Goal: Information Seeking & Learning: Learn about a topic

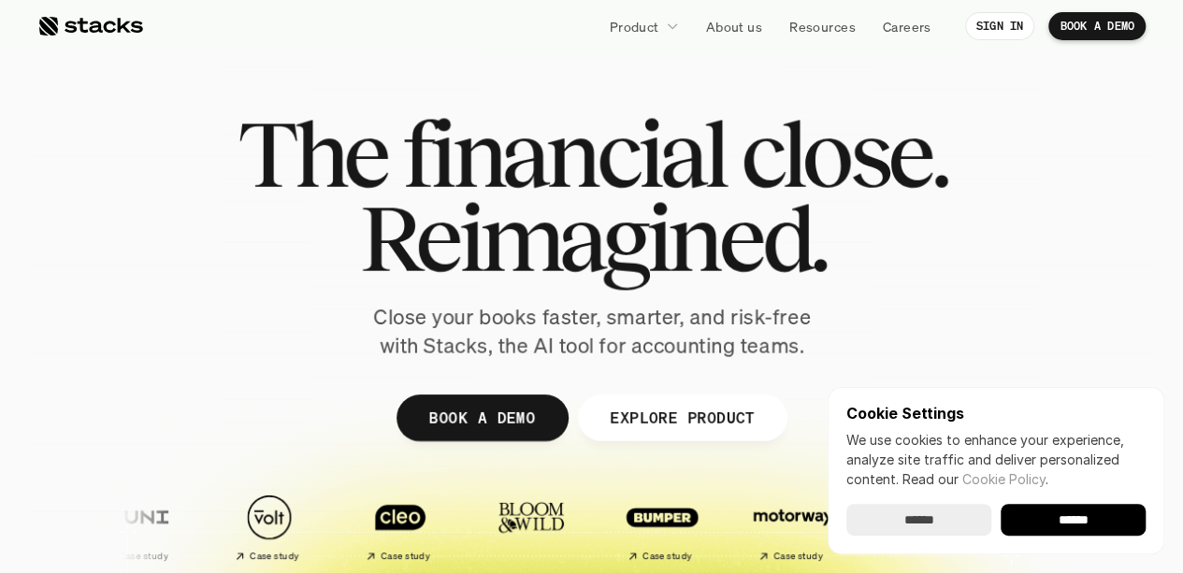
drag, startPoint x: 0, startPoint y: 0, endPoint x: 545, endPoint y: 66, distance: 549.3
click at [545, 66] on div at bounding box center [592, 458] width 1122 height 842
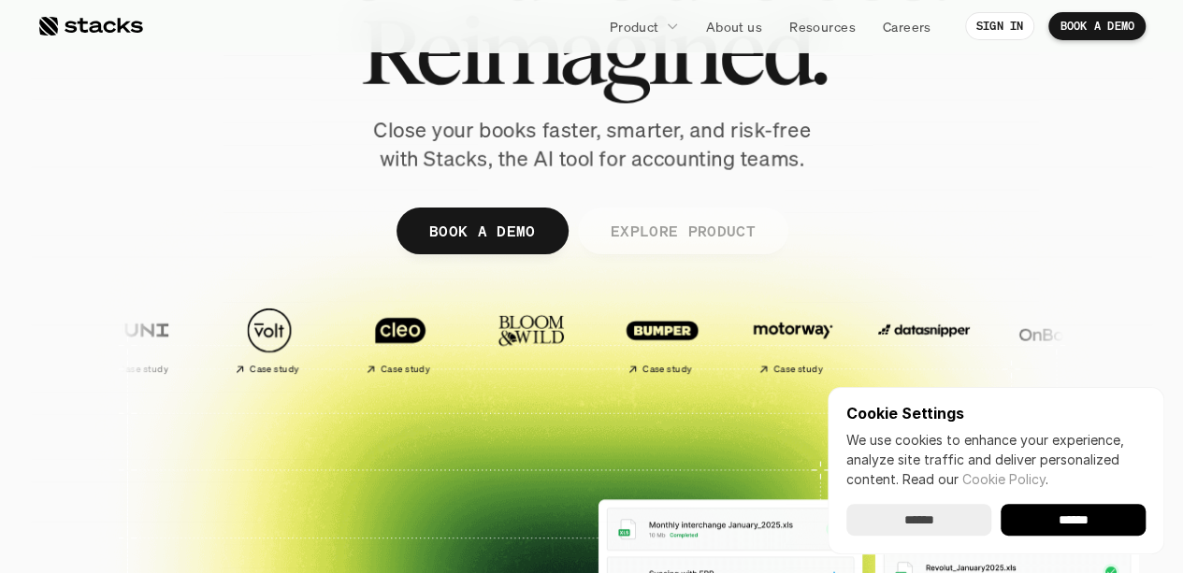
click at [718, 227] on p "EXPLORE PRODUCT" at bounding box center [682, 230] width 145 height 27
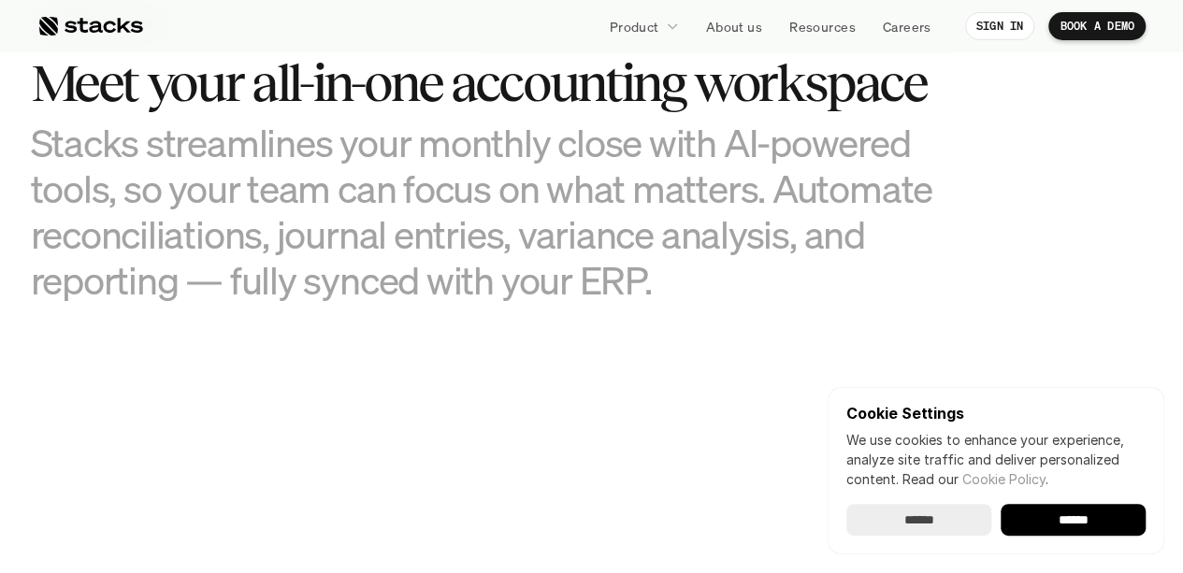
scroll to position [1895, 0]
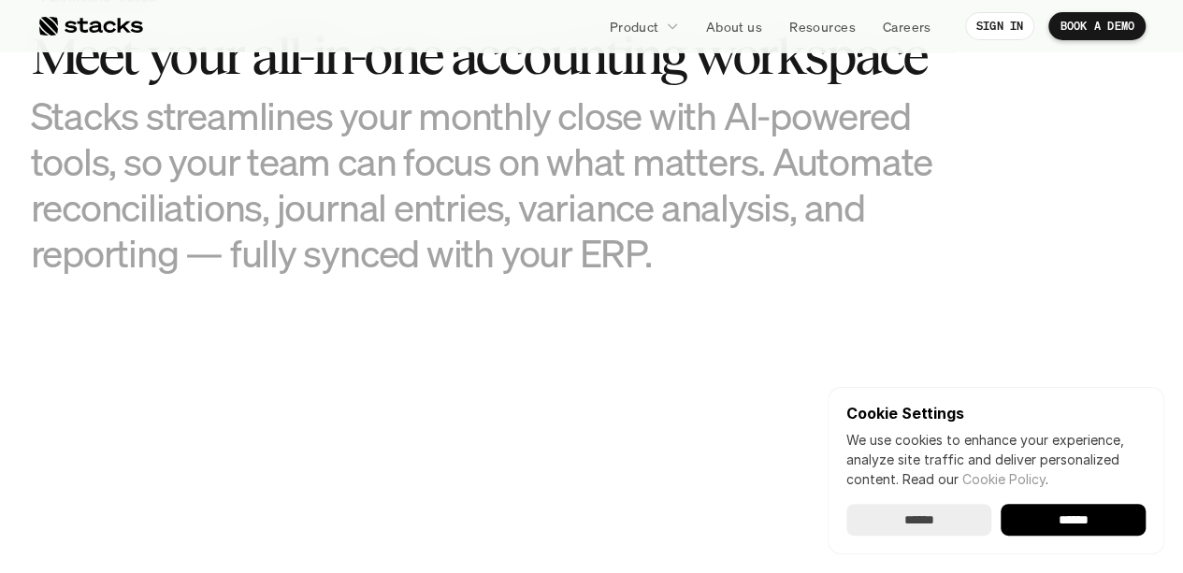
click at [948, 520] on input "******" at bounding box center [918, 520] width 145 height 32
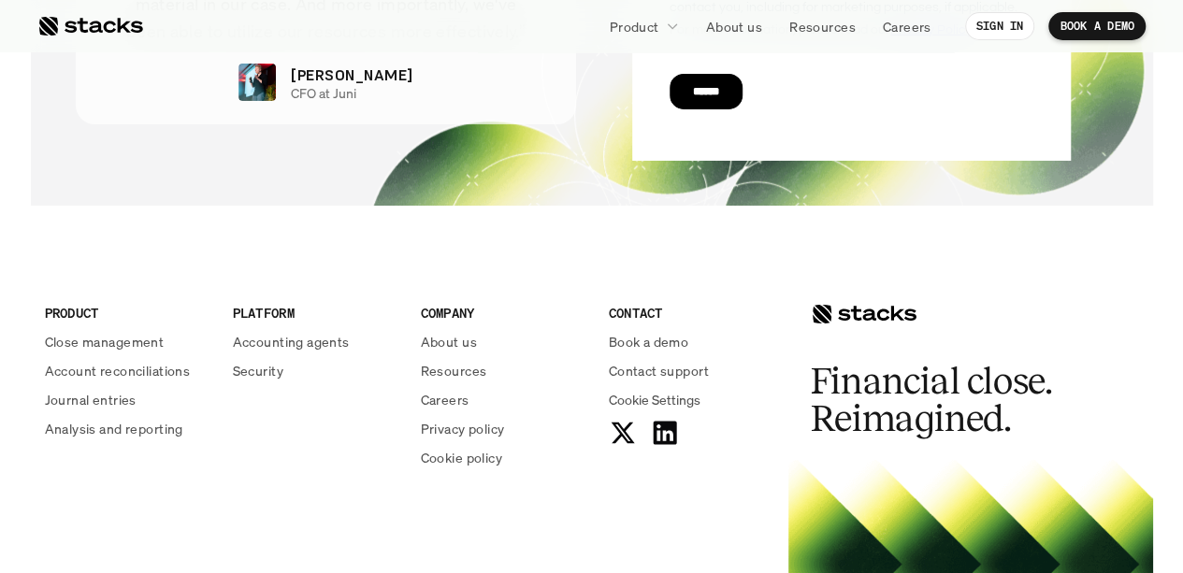
scroll to position [6758, 0]
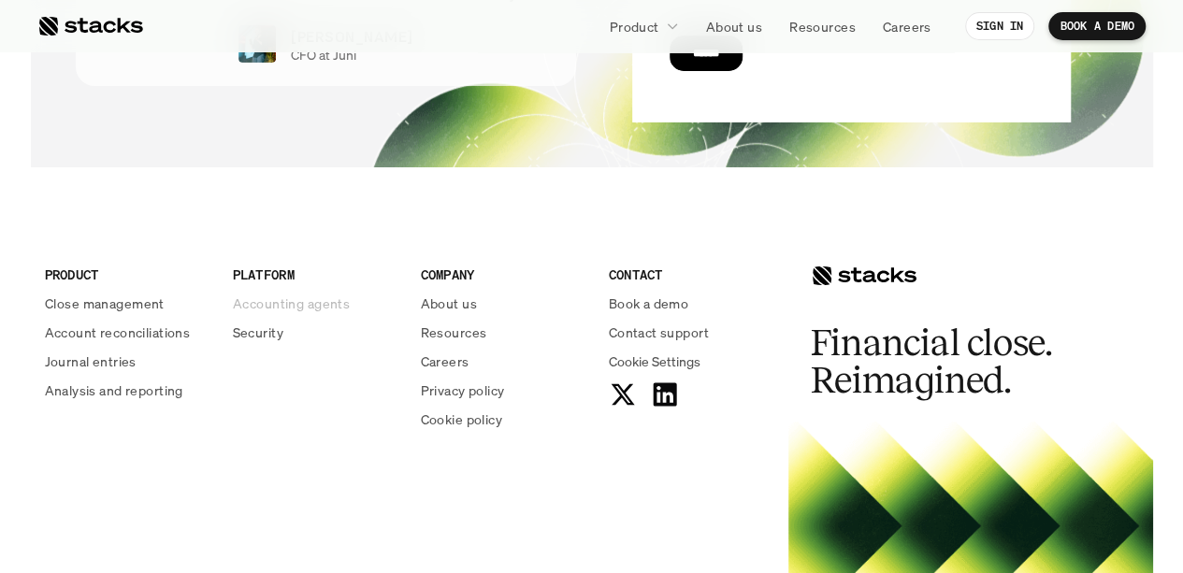
click at [267, 302] on p "Accounting agents" at bounding box center [291, 304] width 117 height 20
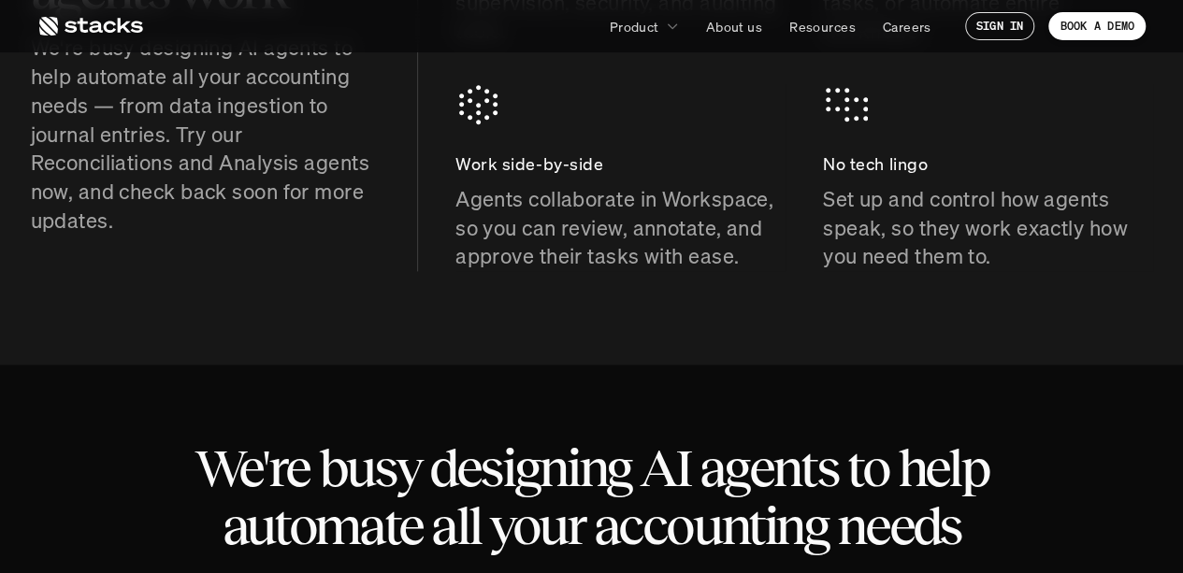
scroll to position [1029, 0]
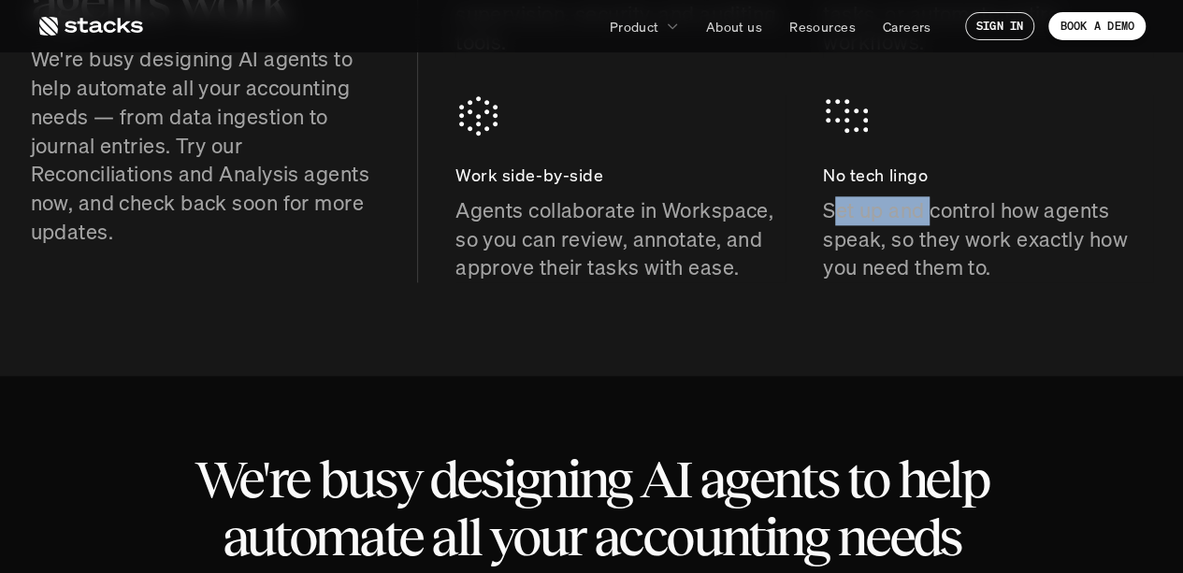
drag, startPoint x: 831, startPoint y: 204, endPoint x: 932, endPoint y: 224, distance: 102.9
click at [932, 224] on p "Set up and control how agents speak, so they work exactly how you need them to." at bounding box center [988, 239] width 330 height 86
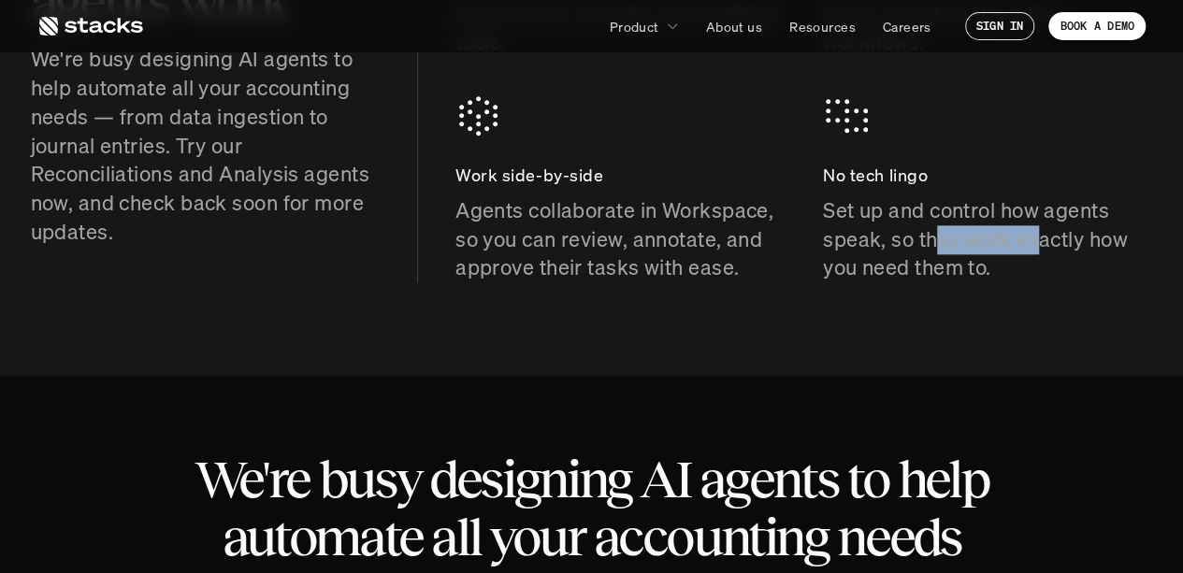
drag, startPoint x: 979, startPoint y: 236, endPoint x: 1037, endPoint y: 241, distance: 58.3
click at [1037, 241] on p "Set up and control how agents speak, so they work exactly how you need them to." at bounding box center [988, 239] width 330 height 86
click at [1008, 267] on p "Set up and control how agents speak, so they work exactly how you need them to." at bounding box center [988, 239] width 330 height 86
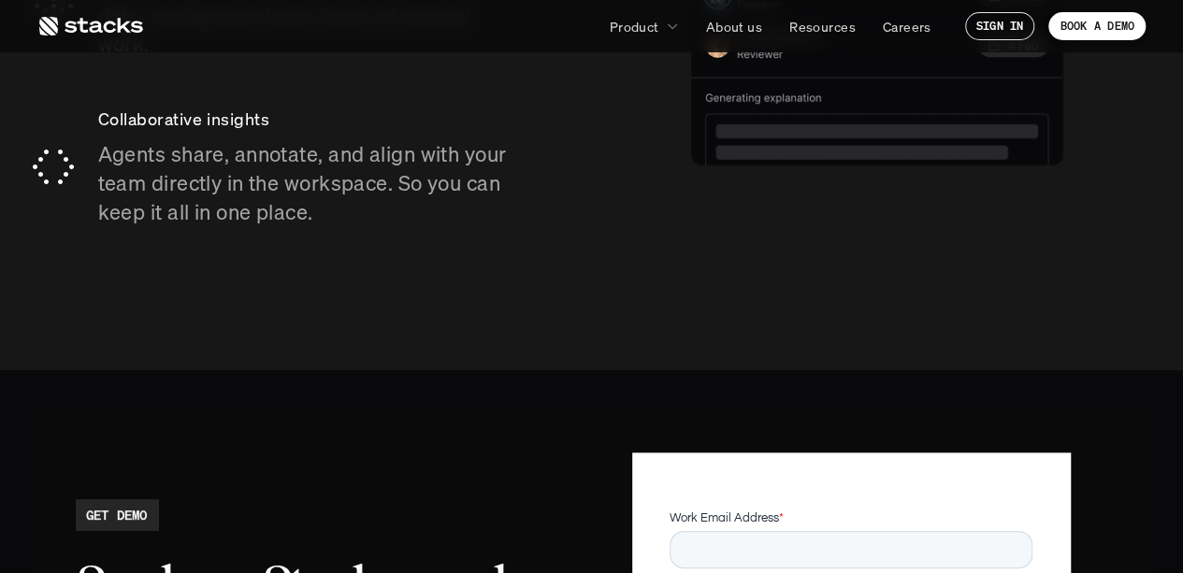
scroll to position [3554, 0]
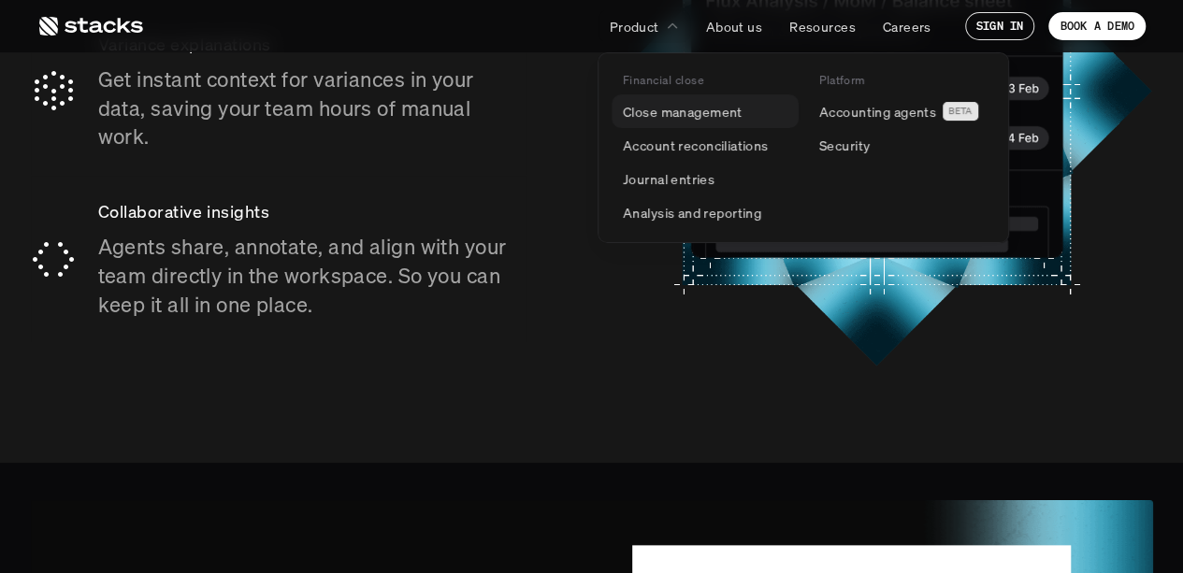
click at [677, 116] on p "Close management" at bounding box center [683, 112] width 120 height 20
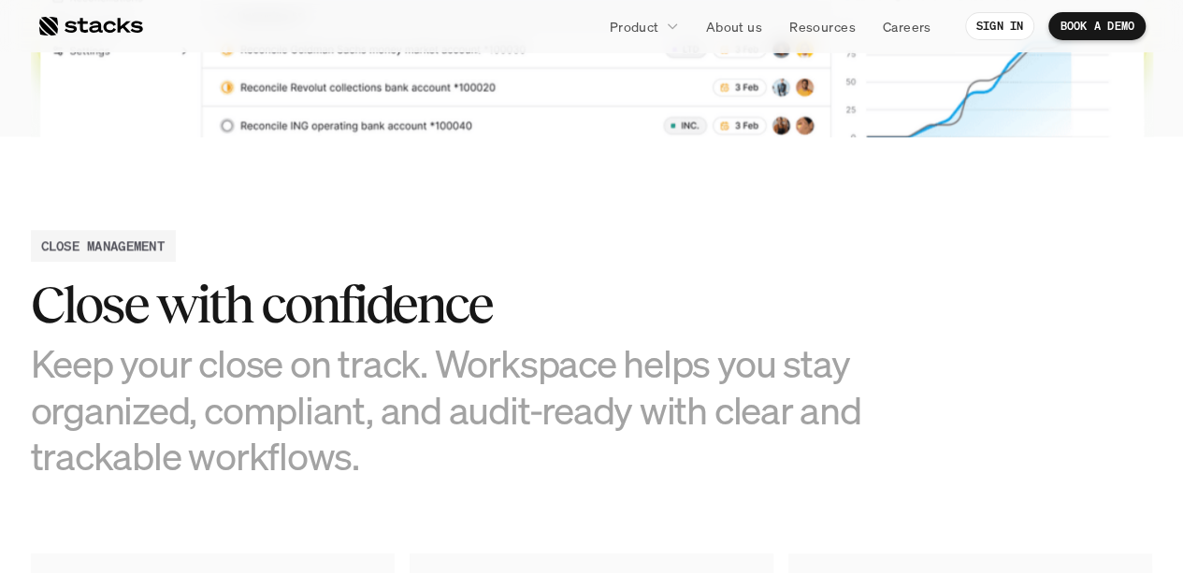
scroll to position [748, 0]
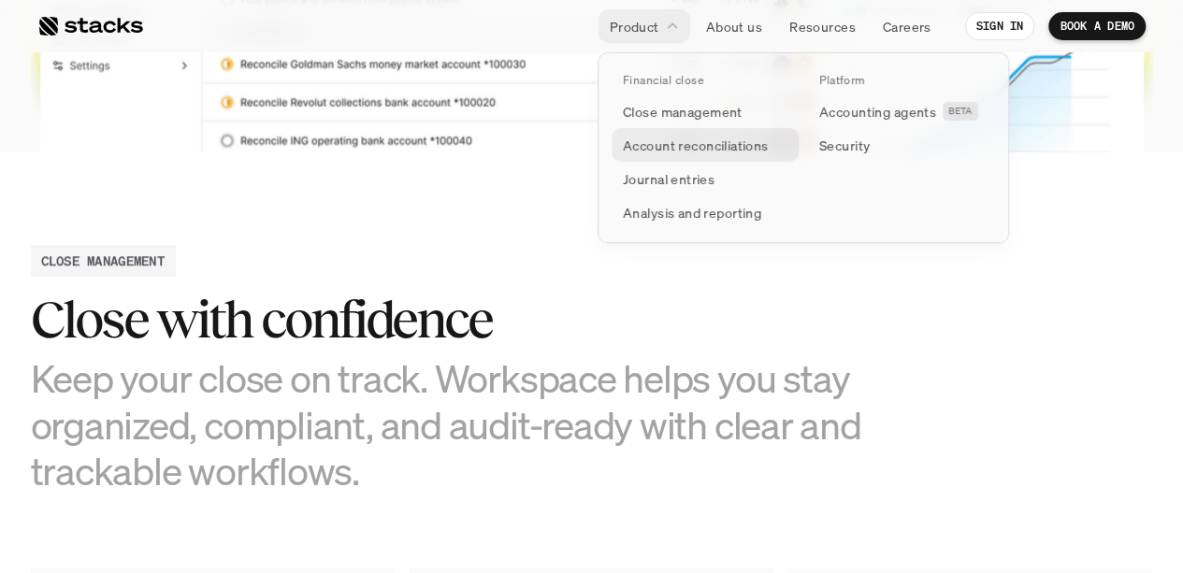
click at [696, 150] on p "Account reconciliations" at bounding box center [696, 146] width 146 height 20
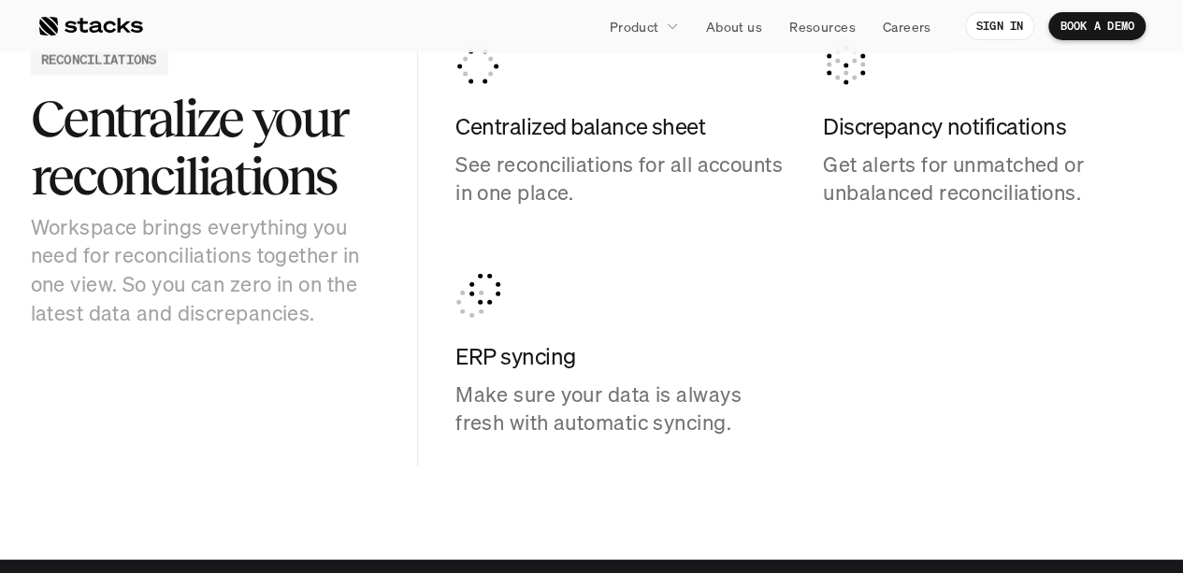
scroll to position [1871, 0]
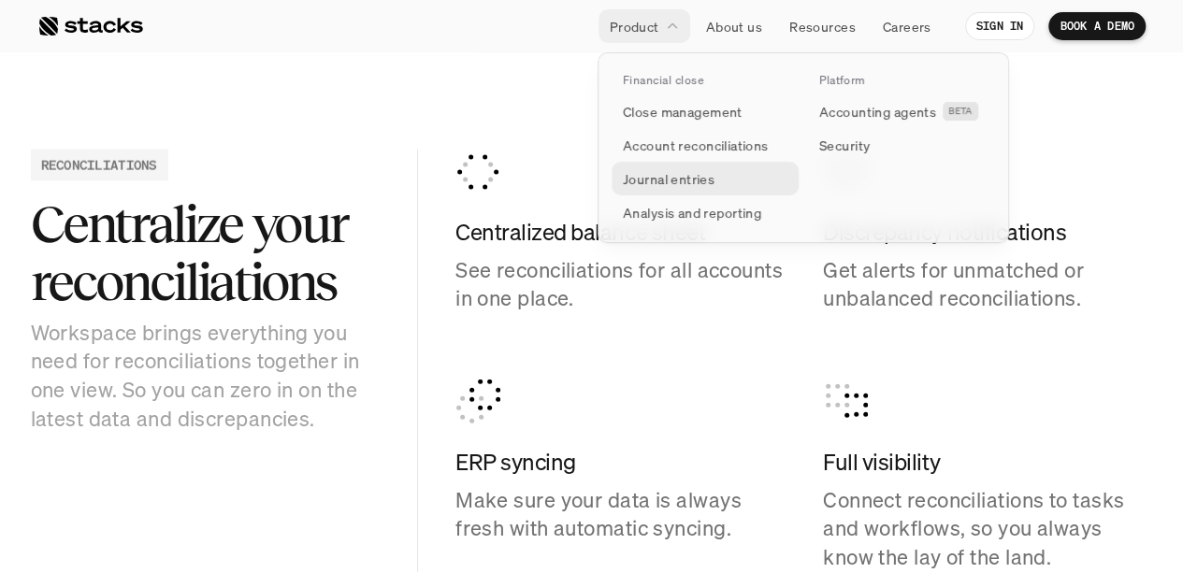
click at [681, 182] on p "Journal entries" at bounding box center [669, 179] width 92 height 20
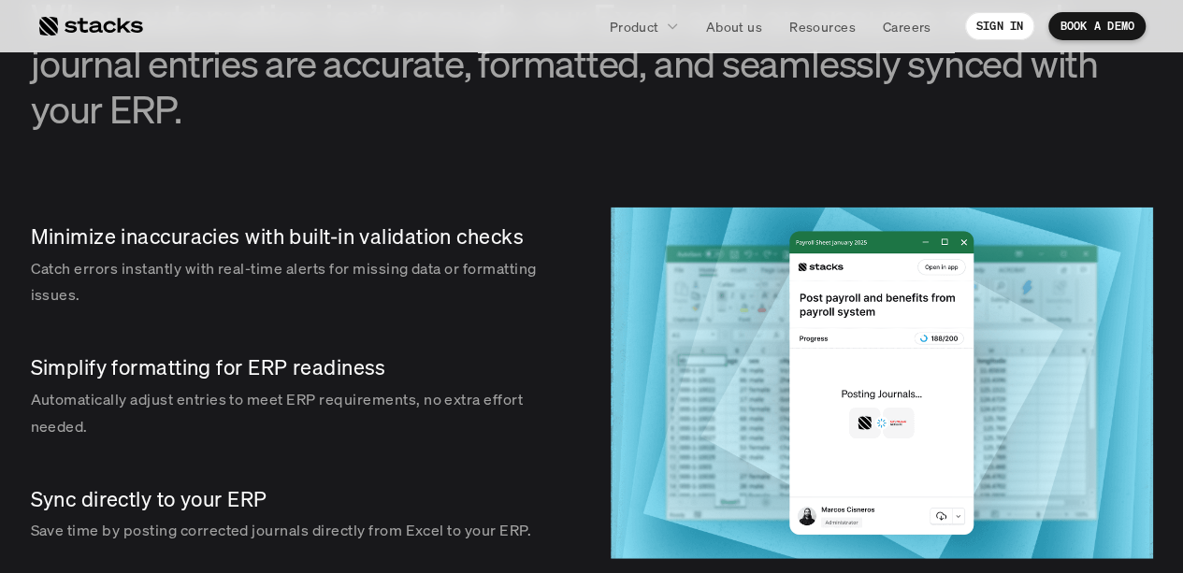
scroll to position [2058, 0]
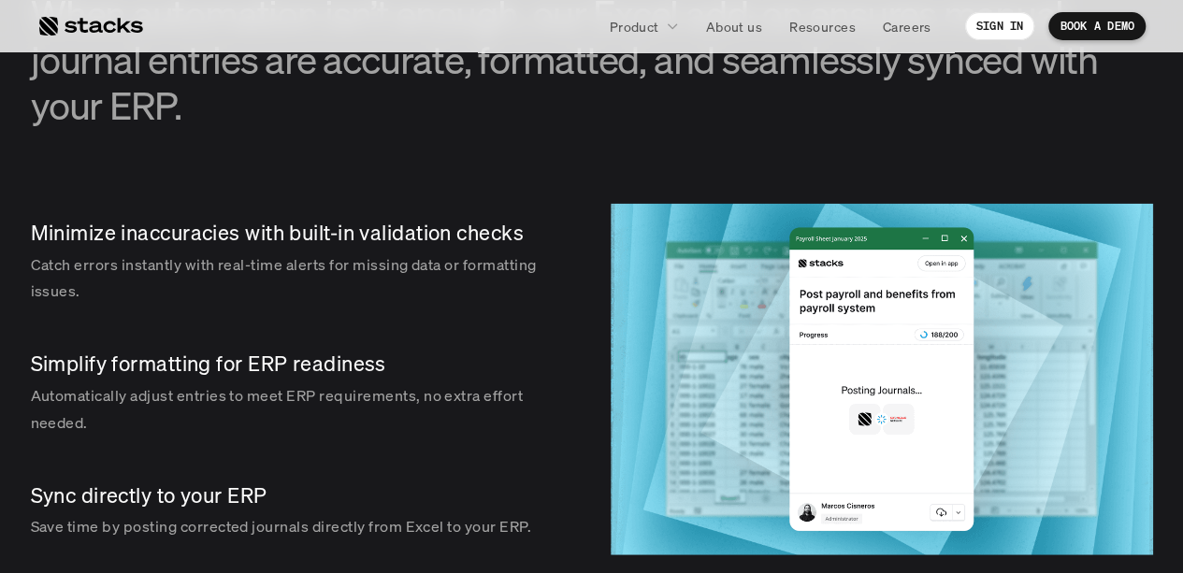
drag, startPoint x: 174, startPoint y: 241, endPoint x: 434, endPoint y: 398, distance: 303.8
click at [434, 398] on div "Minimize inaccuracies with built-in validation checks Catch errors instantly wi…" at bounding box center [302, 380] width 542 height 352
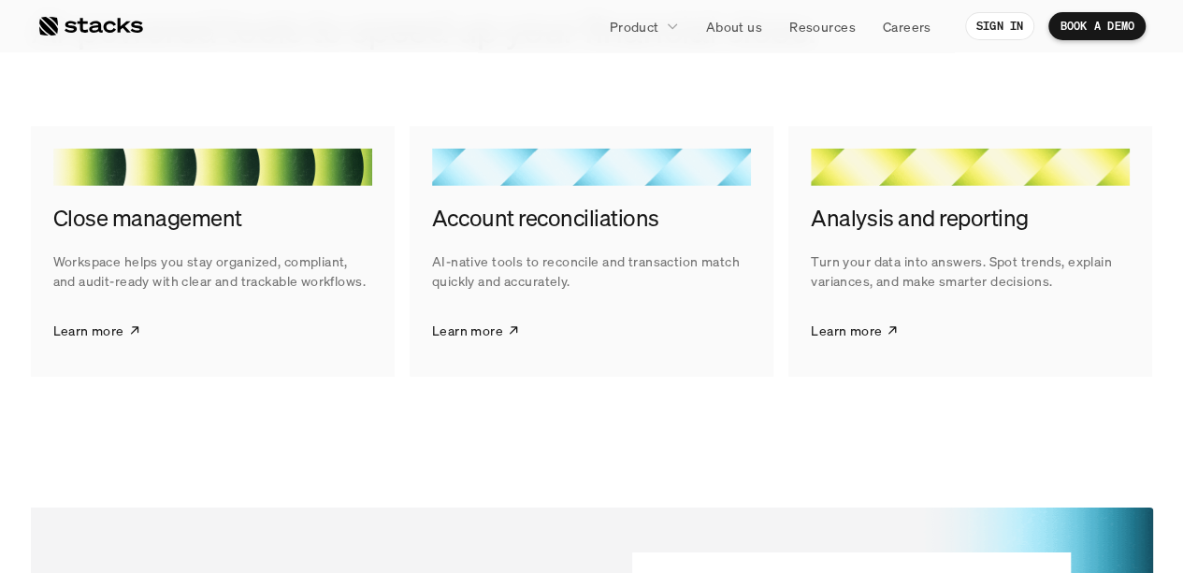
scroll to position [2745, 0]
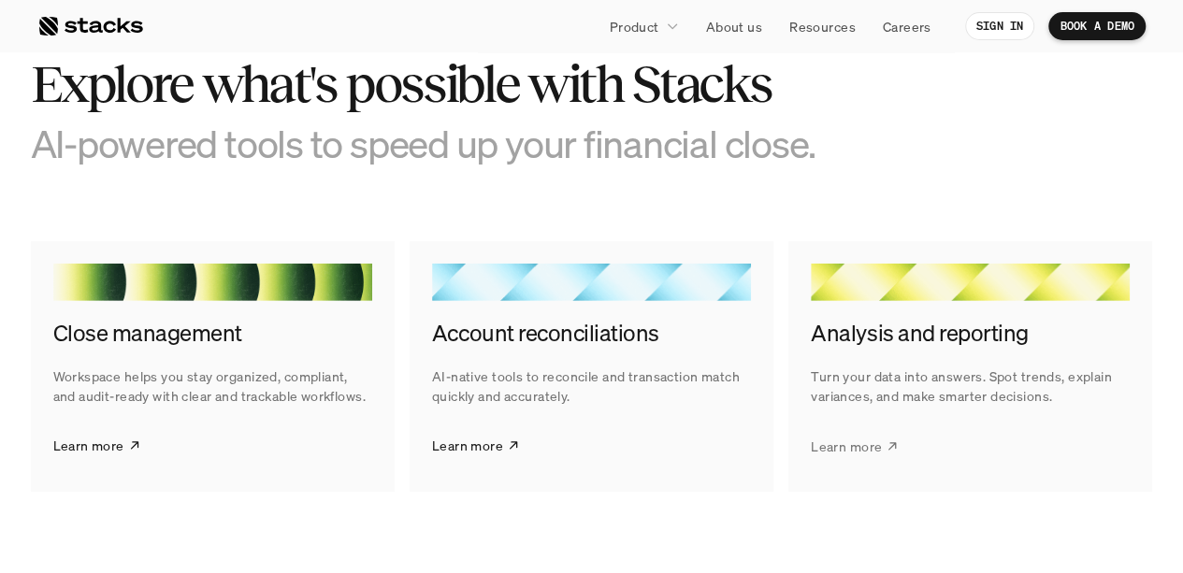
click at [851, 446] on p "Learn more" at bounding box center [846, 446] width 71 height 20
